Goal: Information Seeking & Learning: Check status

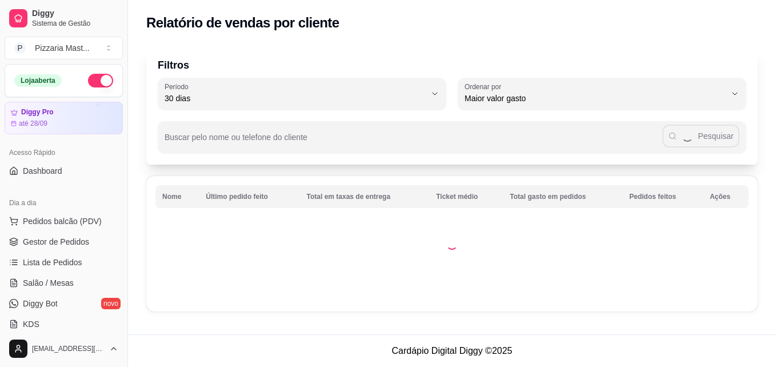
select select "30"
select select "HIGHEST_TOTAL_SPENT_WITH_ORDERS"
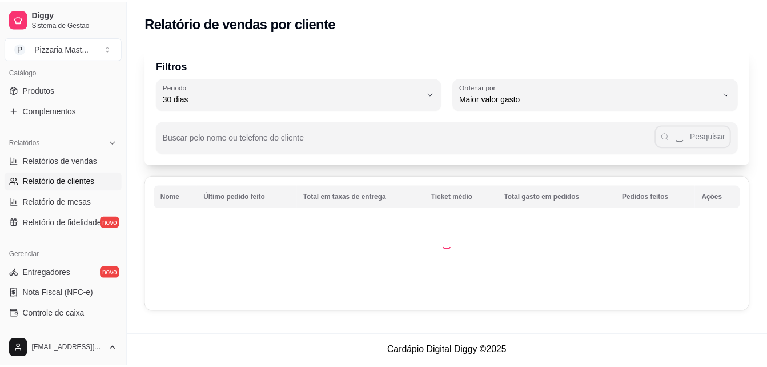
scroll to position [284, 0]
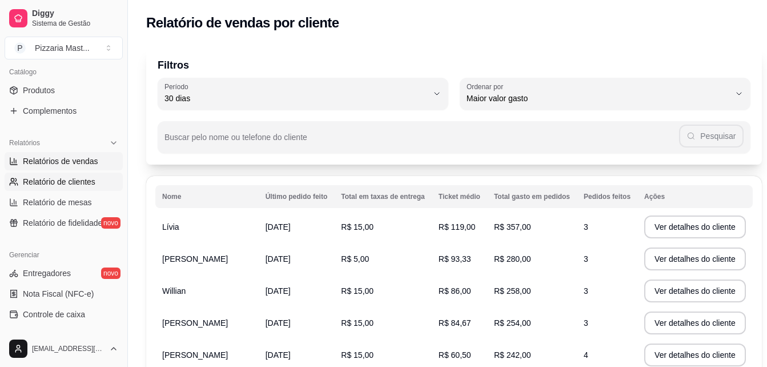
click at [55, 165] on span "Relatórios de vendas" at bounding box center [60, 160] width 75 height 11
select select "ALL"
select select "0"
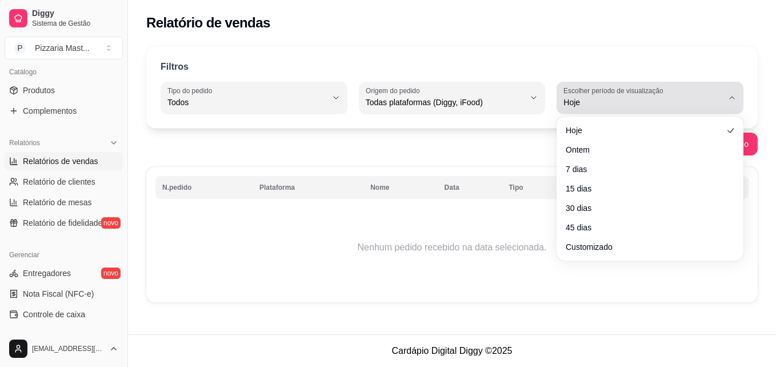
click at [593, 98] on span "Hoje" at bounding box center [642, 102] width 159 height 11
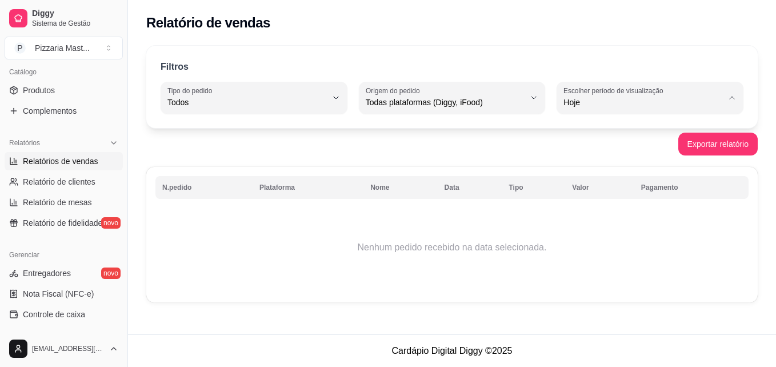
click at [579, 157] on li "Ontem" at bounding box center [650, 148] width 170 height 18
type input "1"
select select "1"
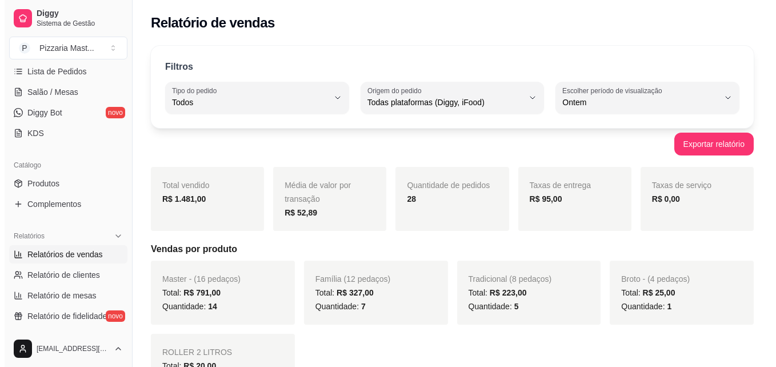
scroll to position [188, 0]
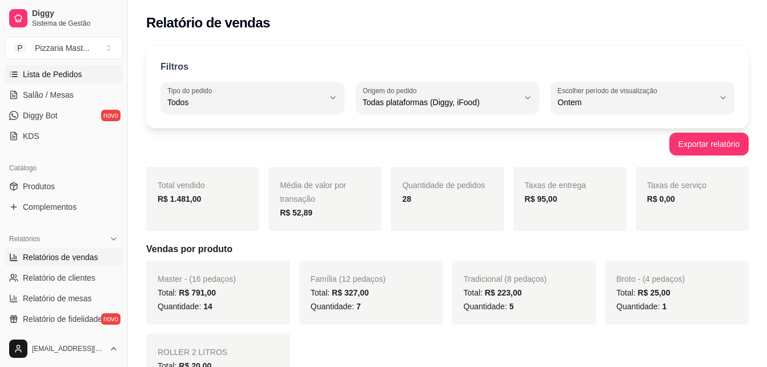
click at [51, 71] on span "Lista de Pedidos" at bounding box center [52, 74] width 59 height 11
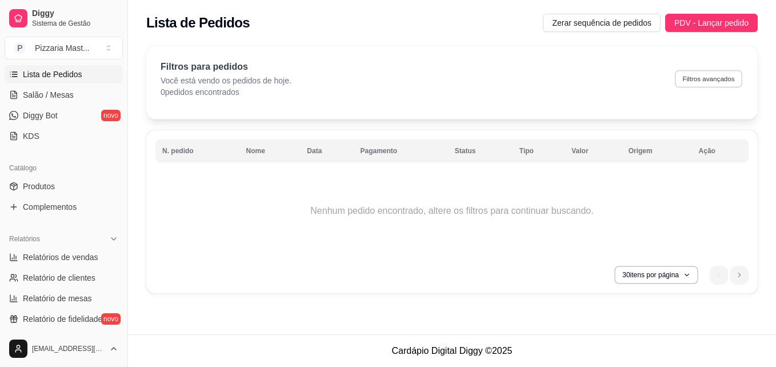
click at [690, 81] on button "Filtros avançados" at bounding box center [708, 79] width 67 height 18
select select "0"
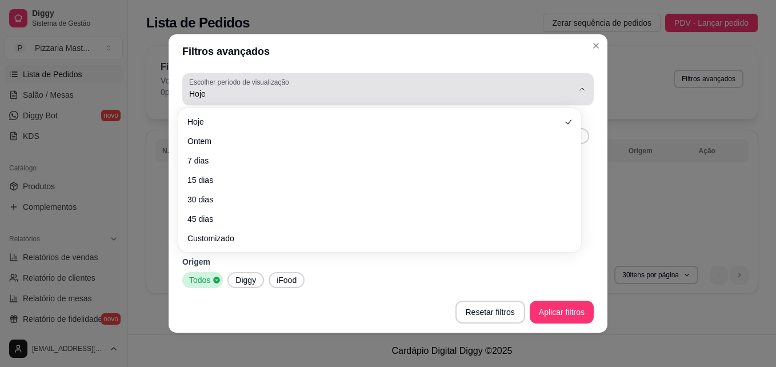
click at [262, 92] on span "Hoje" at bounding box center [381, 93] width 384 height 11
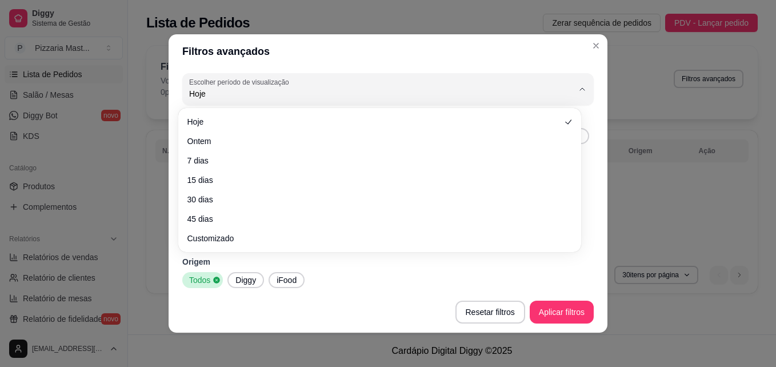
click at [242, 150] on ul "Hoje Ontem 7 dias 15 dias 30 dias 45 dias Customizado" at bounding box center [380, 180] width 394 height 135
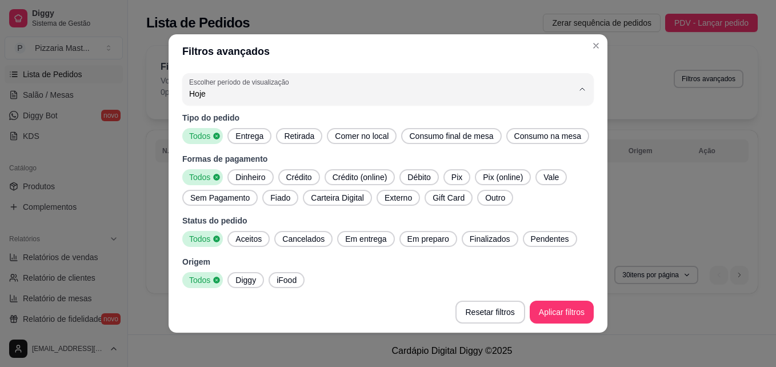
click at [236, 132] on li "Ontem" at bounding box center [379, 140] width 378 height 18
type input "1"
select select "1"
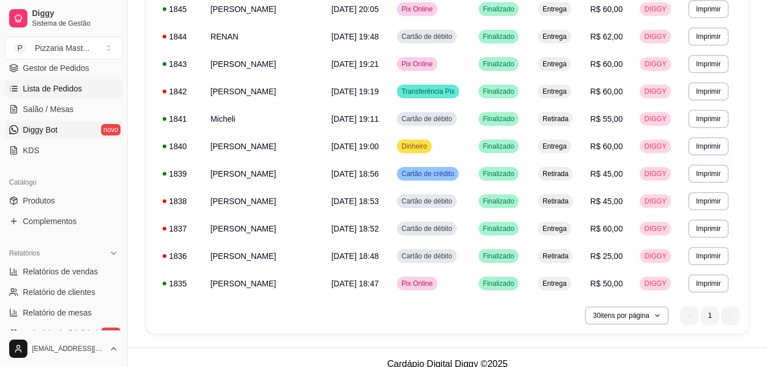
scroll to position [178, 0]
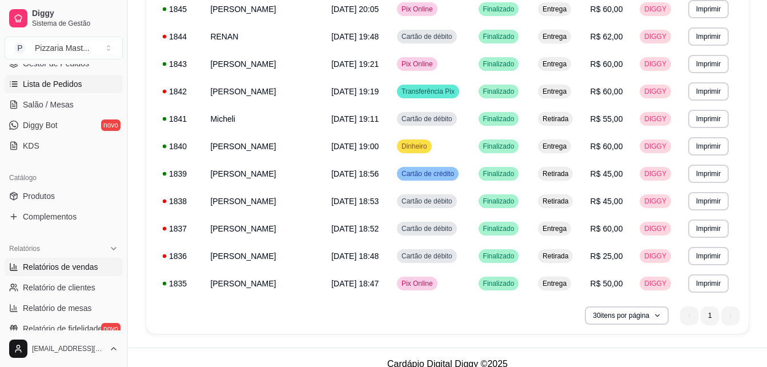
click at [58, 267] on span "Relatórios de vendas" at bounding box center [60, 266] width 75 height 11
select select "ALL"
select select "0"
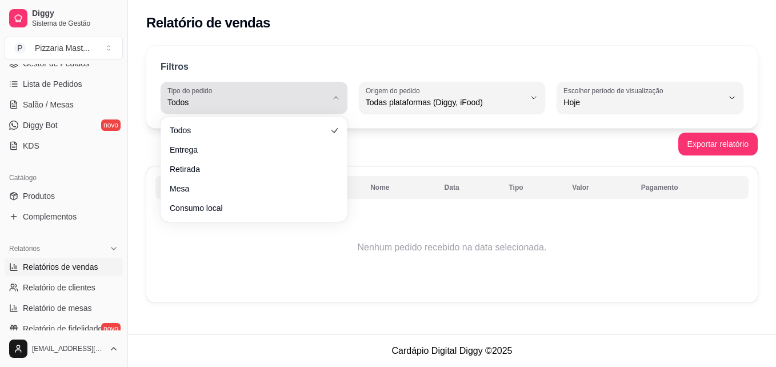
click at [216, 87] on label "Tipo do pedido" at bounding box center [191, 91] width 49 height 10
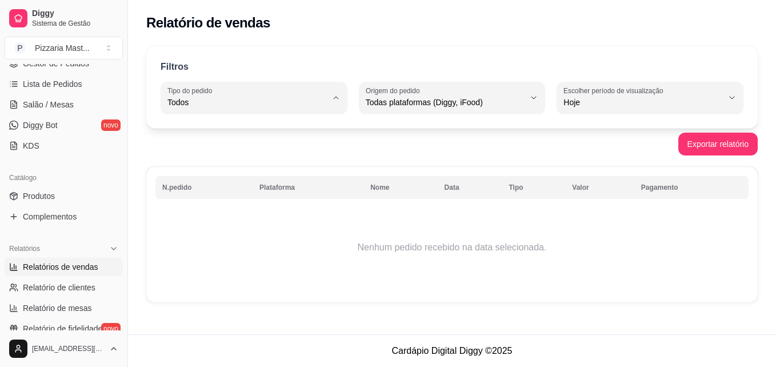
click at [198, 147] on span "Entrega" at bounding box center [248, 148] width 151 height 11
type input "DELIVERY"
select select "DELIVERY"
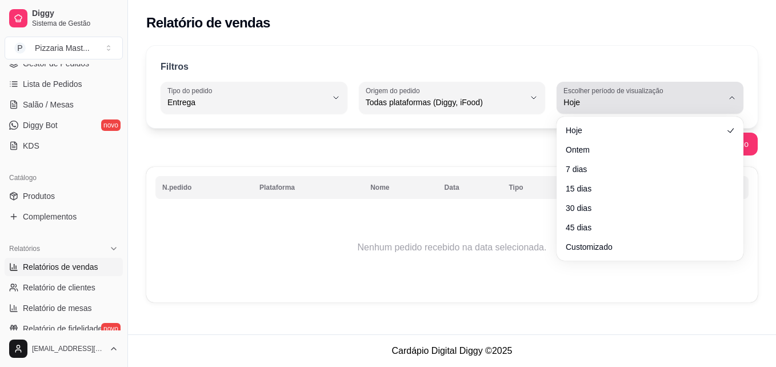
click at [570, 100] on span "Hoje" at bounding box center [642, 102] width 159 height 11
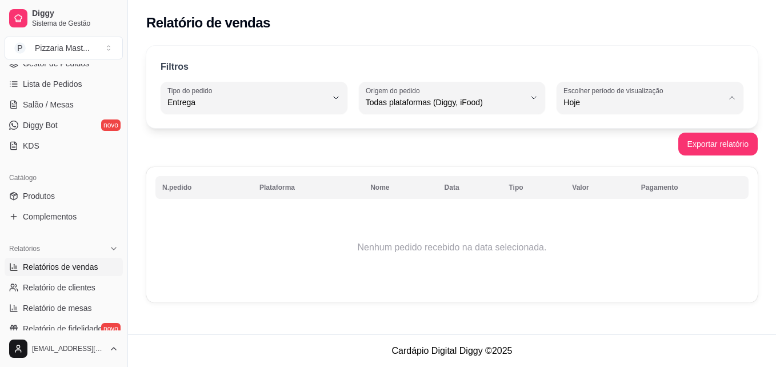
click at [570, 150] on span "Ontem" at bounding box center [644, 148] width 151 height 11
type input "1"
select select "1"
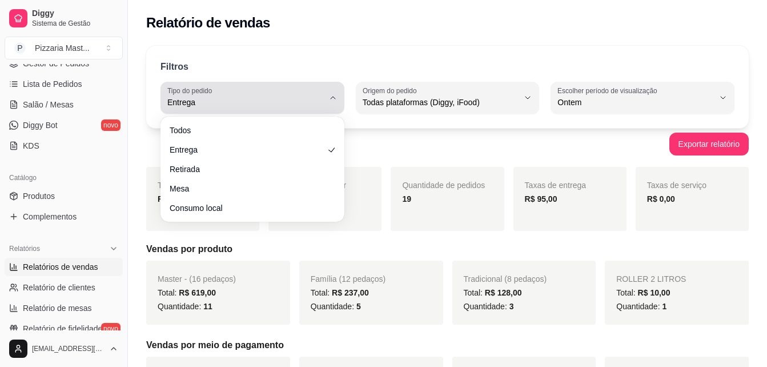
click at [208, 98] on span "Entrega" at bounding box center [245, 102] width 157 height 11
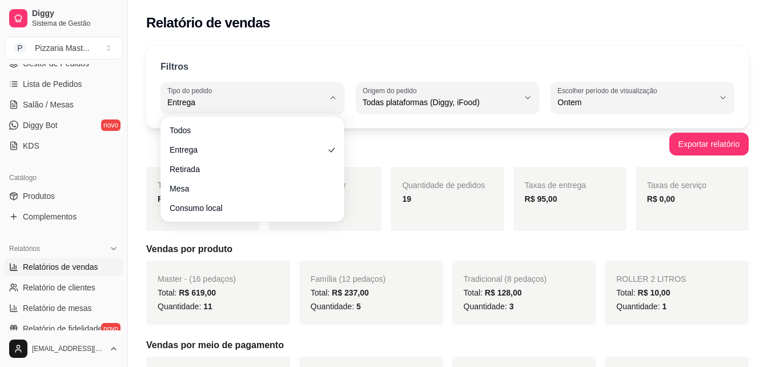
click at [205, 121] on div "Todos Entrega Retirada Mesa Consumo local" at bounding box center [252, 169] width 179 height 101
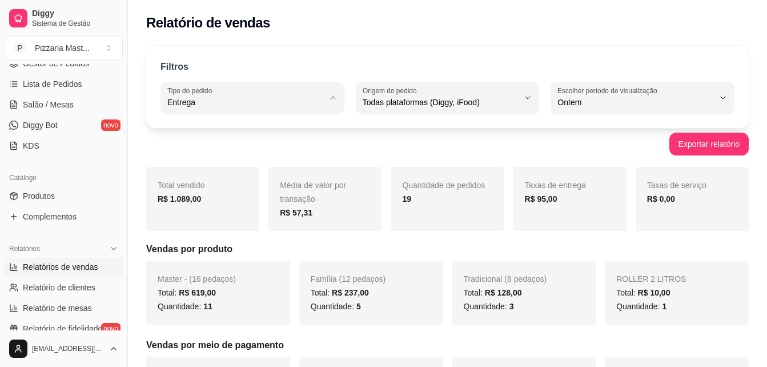
click at [203, 125] on span "Todos" at bounding box center [247, 129] width 148 height 11
type input "ALL"
select select "ALL"
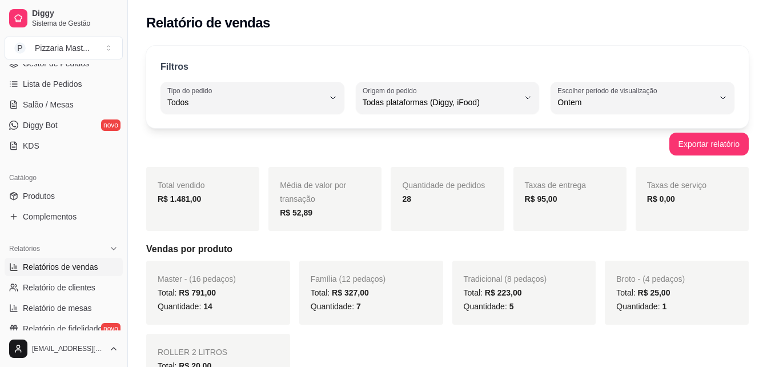
click at [305, 33] on div "Relatório de vendas" at bounding box center [447, 19] width 639 height 39
click at [69, 290] on span "Relatório de clientes" at bounding box center [59, 287] width 73 height 11
select select "30"
select select "HIGHEST_TOTAL_SPENT_WITH_ORDERS"
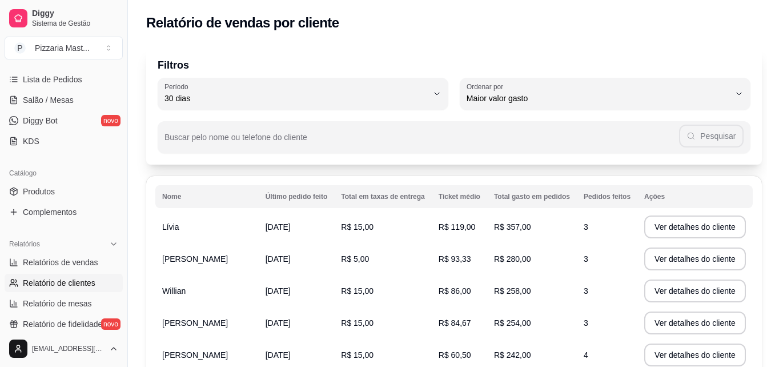
scroll to position [182, 0]
click at [52, 264] on span "Relatórios de vendas" at bounding box center [60, 262] width 75 height 11
select select "ALL"
select select "0"
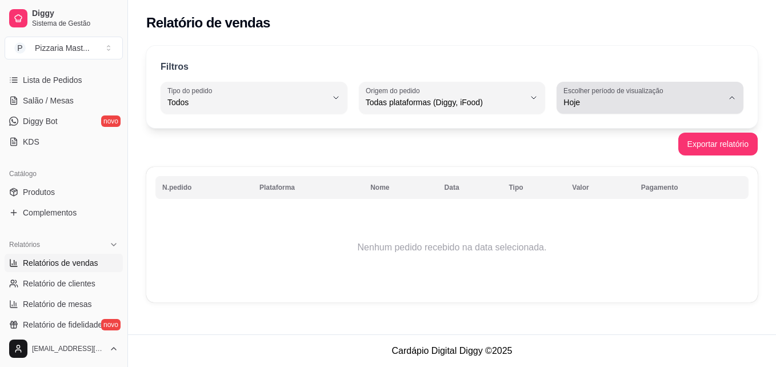
click at [579, 105] on span "Hoje" at bounding box center [642, 102] width 159 height 11
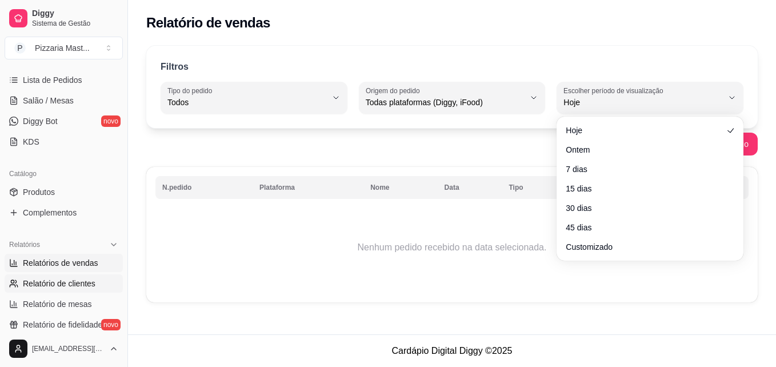
click at [66, 281] on span "Relatório de clientes" at bounding box center [59, 283] width 73 height 11
select select "30"
select select "HIGHEST_TOTAL_SPENT_WITH_ORDERS"
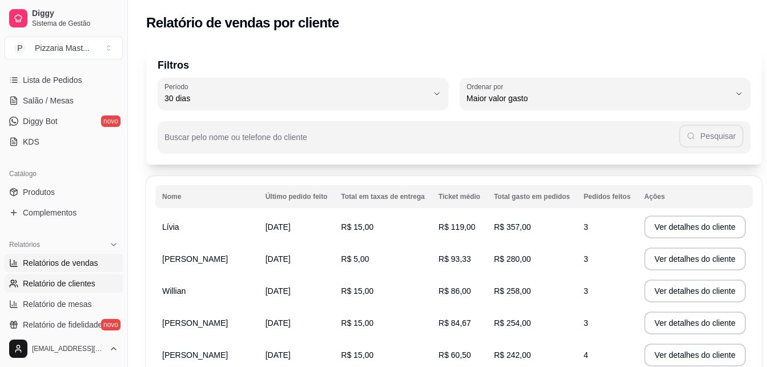
click at [23, 266] on span "Relatórios de vendas" at bounding box center [60, 262] width 75 height 11
select select "ALL"
select select "0"
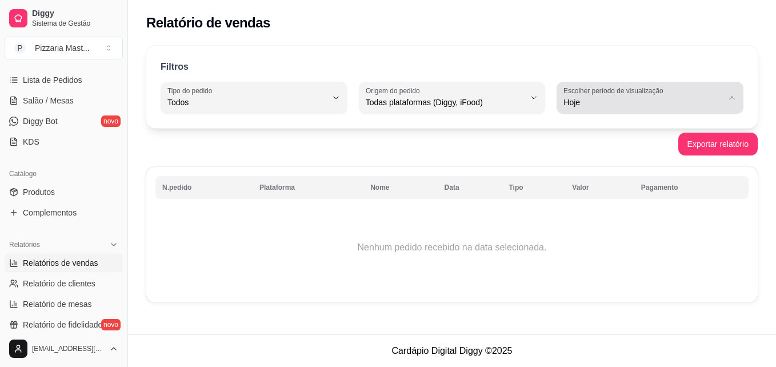
click at [582, 101] on span "Hoje" at bounding box center [642, 102] width 159 height 11
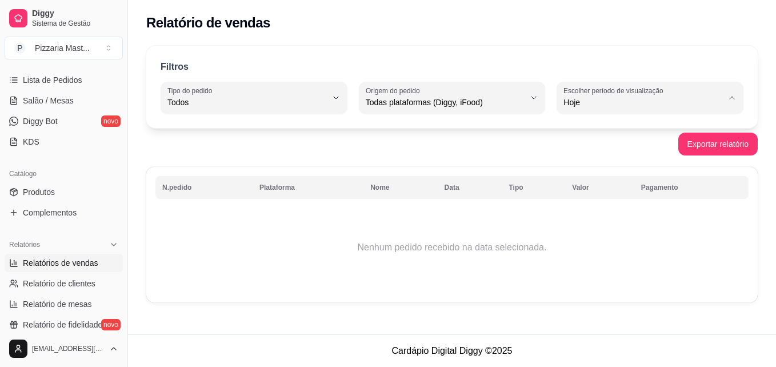
click at [579, 147] on span "Ontem" at bounding box center [644, 148] width 151 height 11
type input "1"
select select "1"
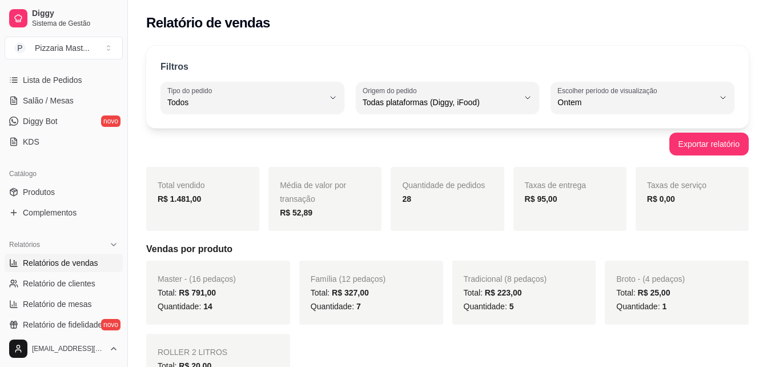
click at [295, 205] on div "Média de valor por transação R$ 52,89" at bounding box center [325, 199] width 113 height 64
click at [55, 82] on span "Lista de Pedidos" at bounding box center [52, 79] width 59 height 11
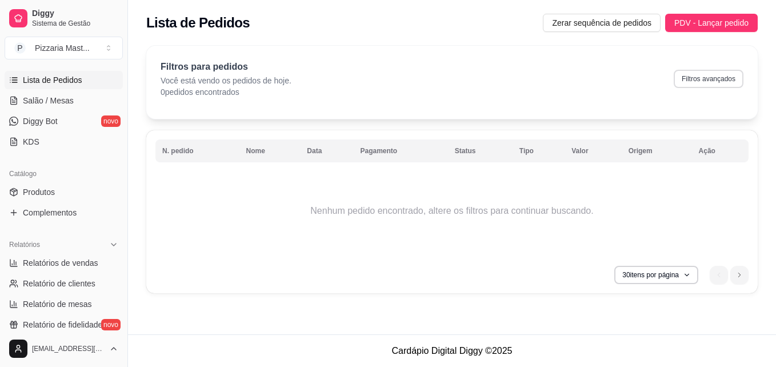
click at [698, 78] on button "Filtros avançados" at bounding box center [709, 79] width 70 height 18
select select "0"
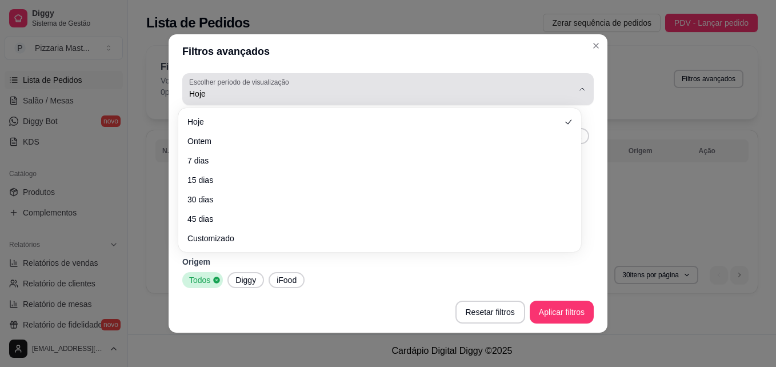
click at [463, 87] on div "Hoje" at bounding box center [381, 89] width 384 height 23
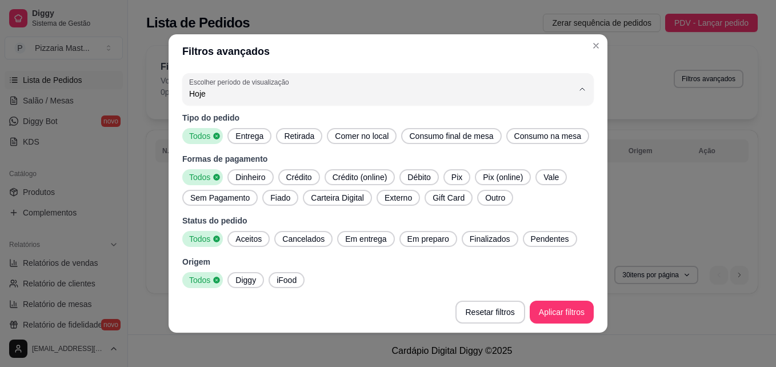
click at [278, 139] on span "Ontem" at bounding box center [374, 139] width 358 height 11
type input "1"
select select "1"
